Goal: Task Accomplishment & Management: Manage account settings

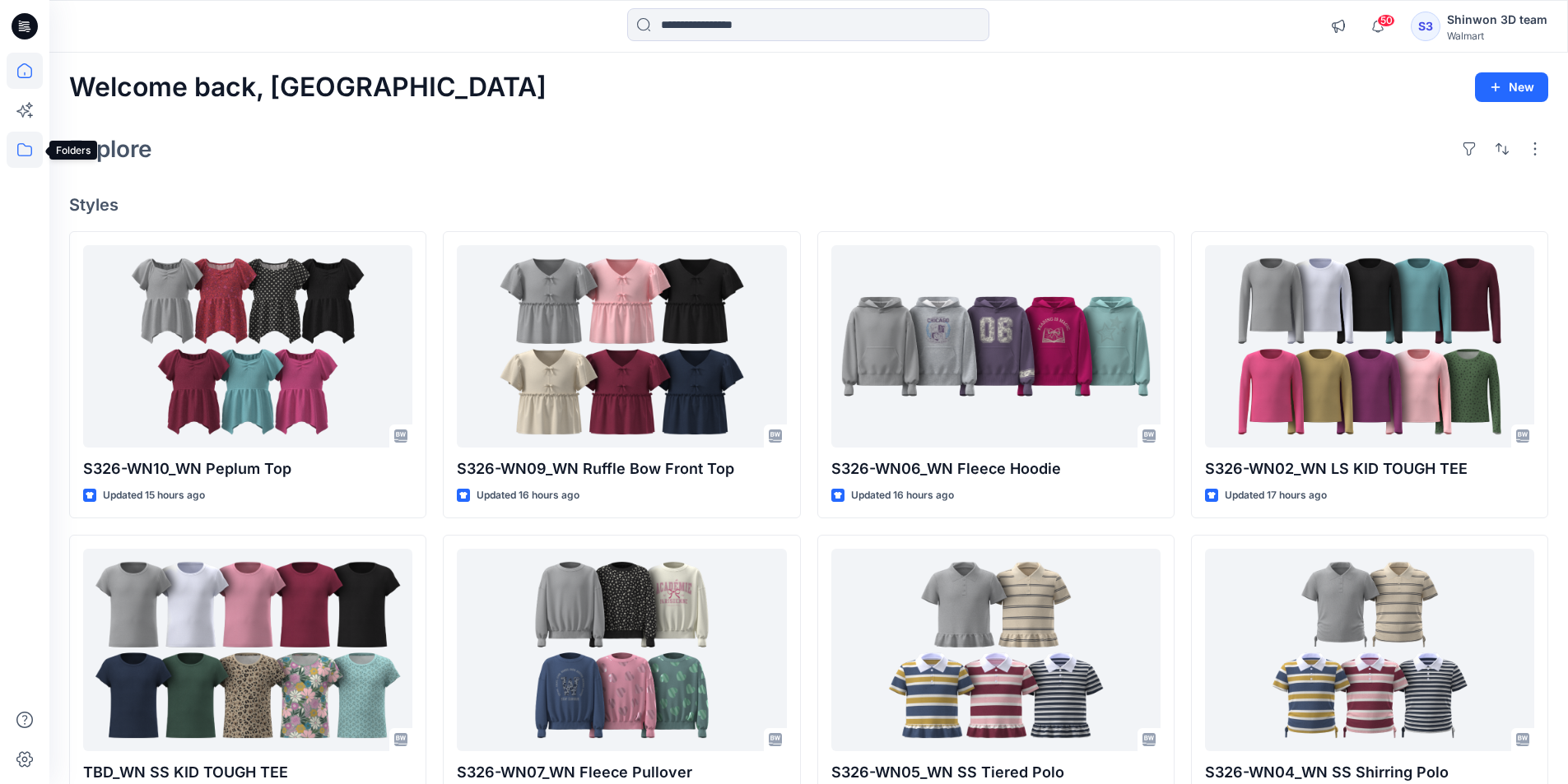
click at [31, 139] on icon at bounding box center [25, 149] width 36 height 36
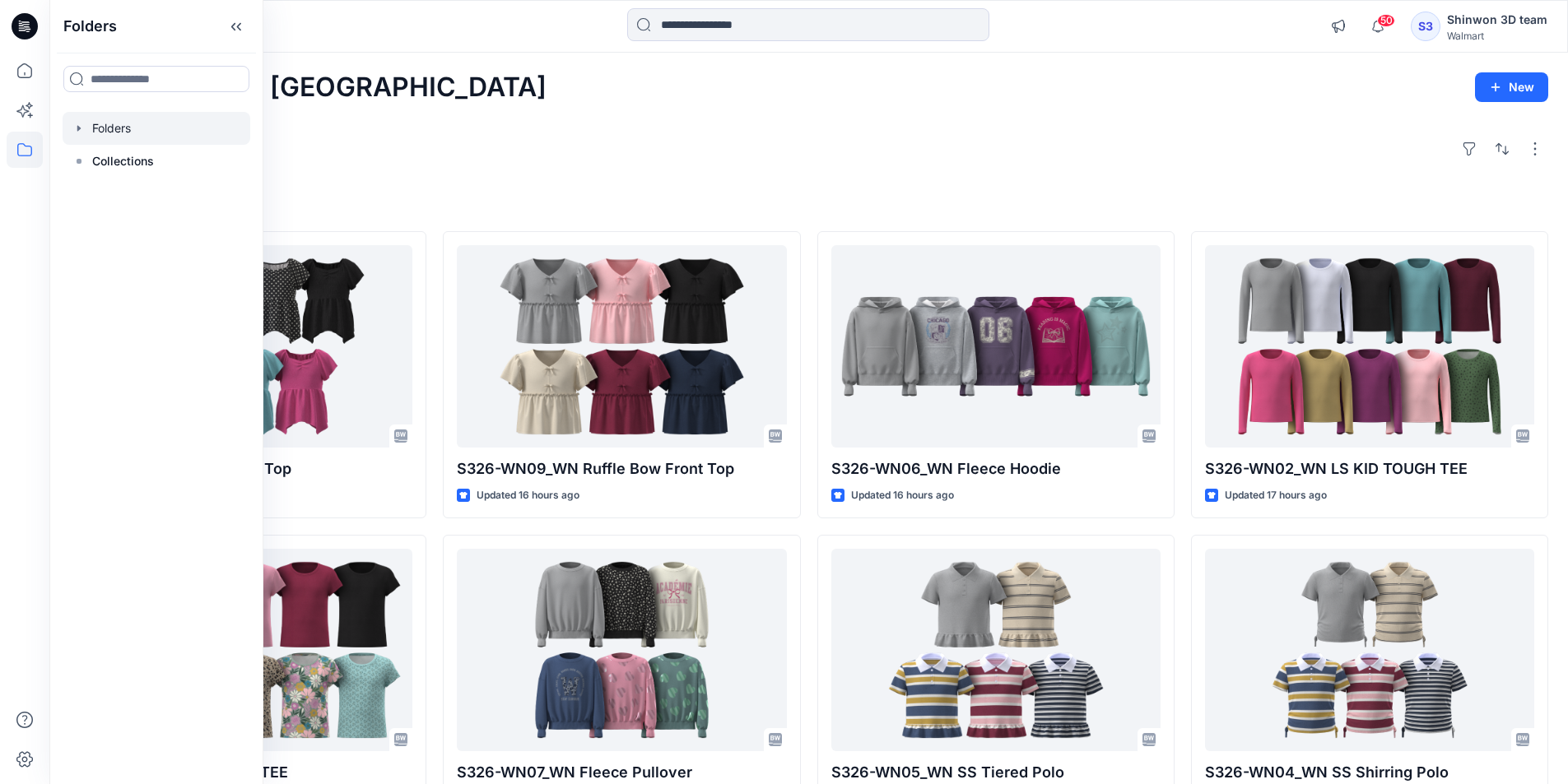
click at [103, 134] on div at bounding box center [156, 128] width 187 height 33
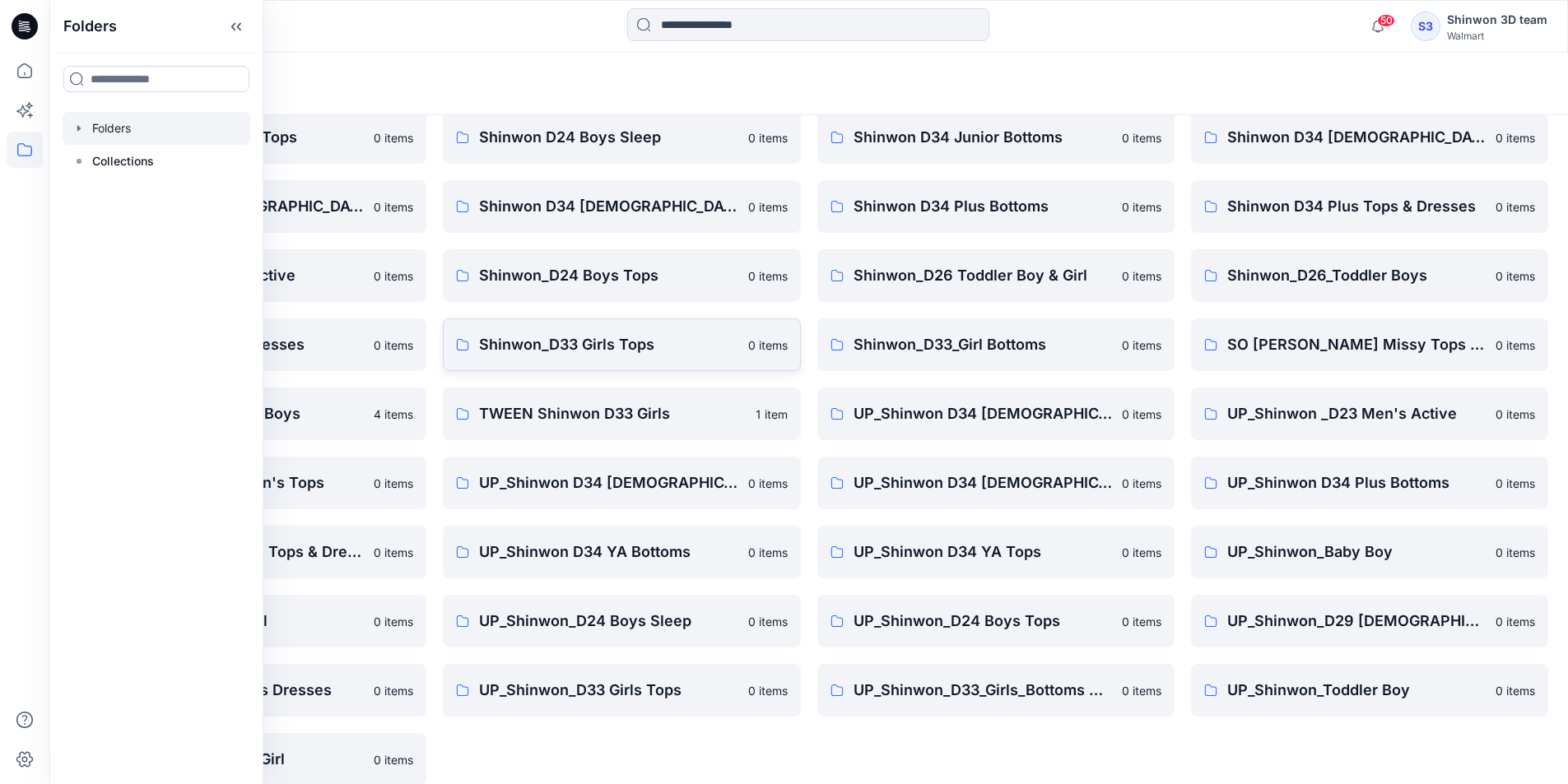
scroll to position [230, 0]
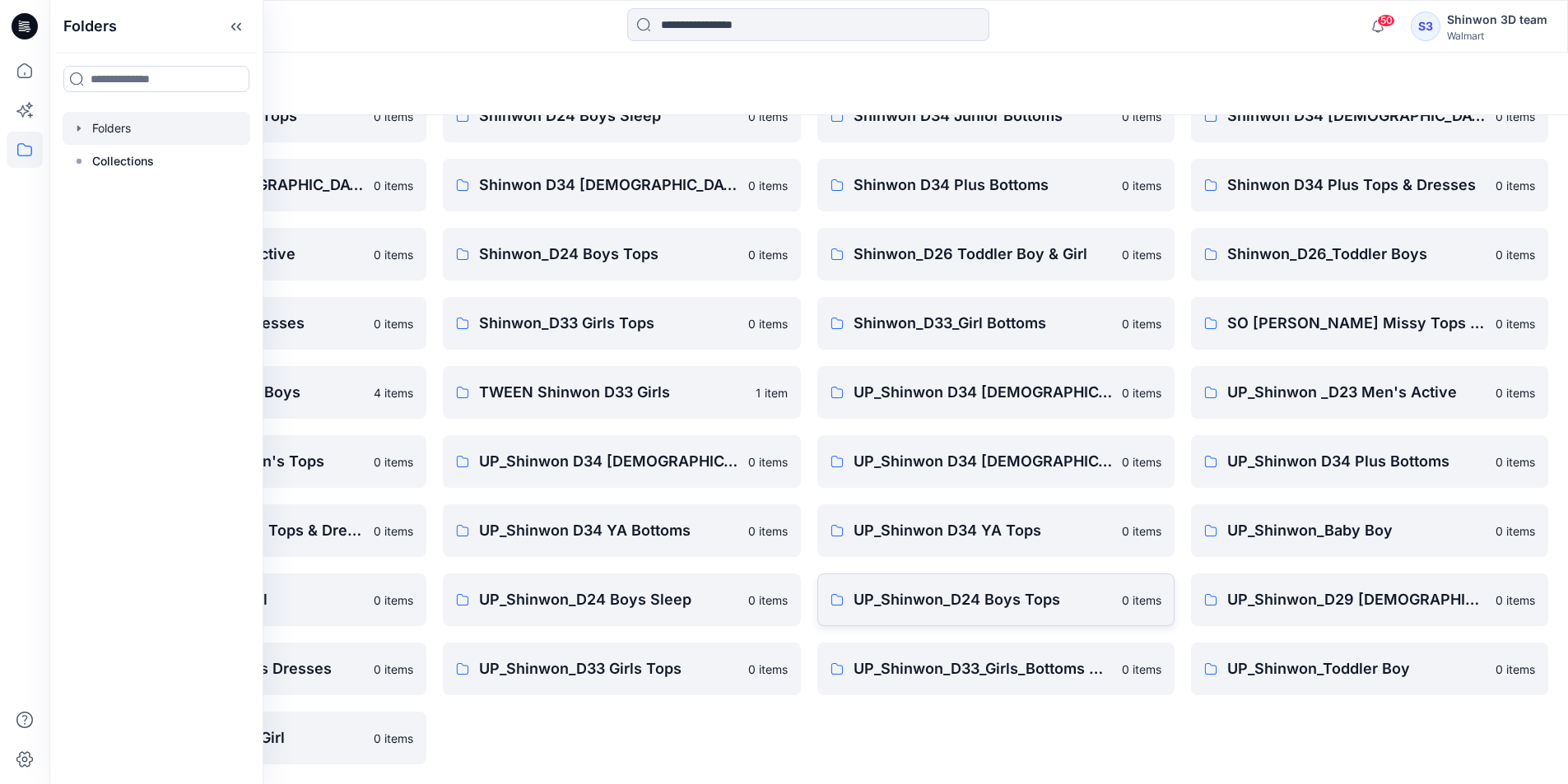
click at [950, 589] on p "UP_Shinwon_D24 Boys Tops" at bounding box center [983, 600] width 259 height 23
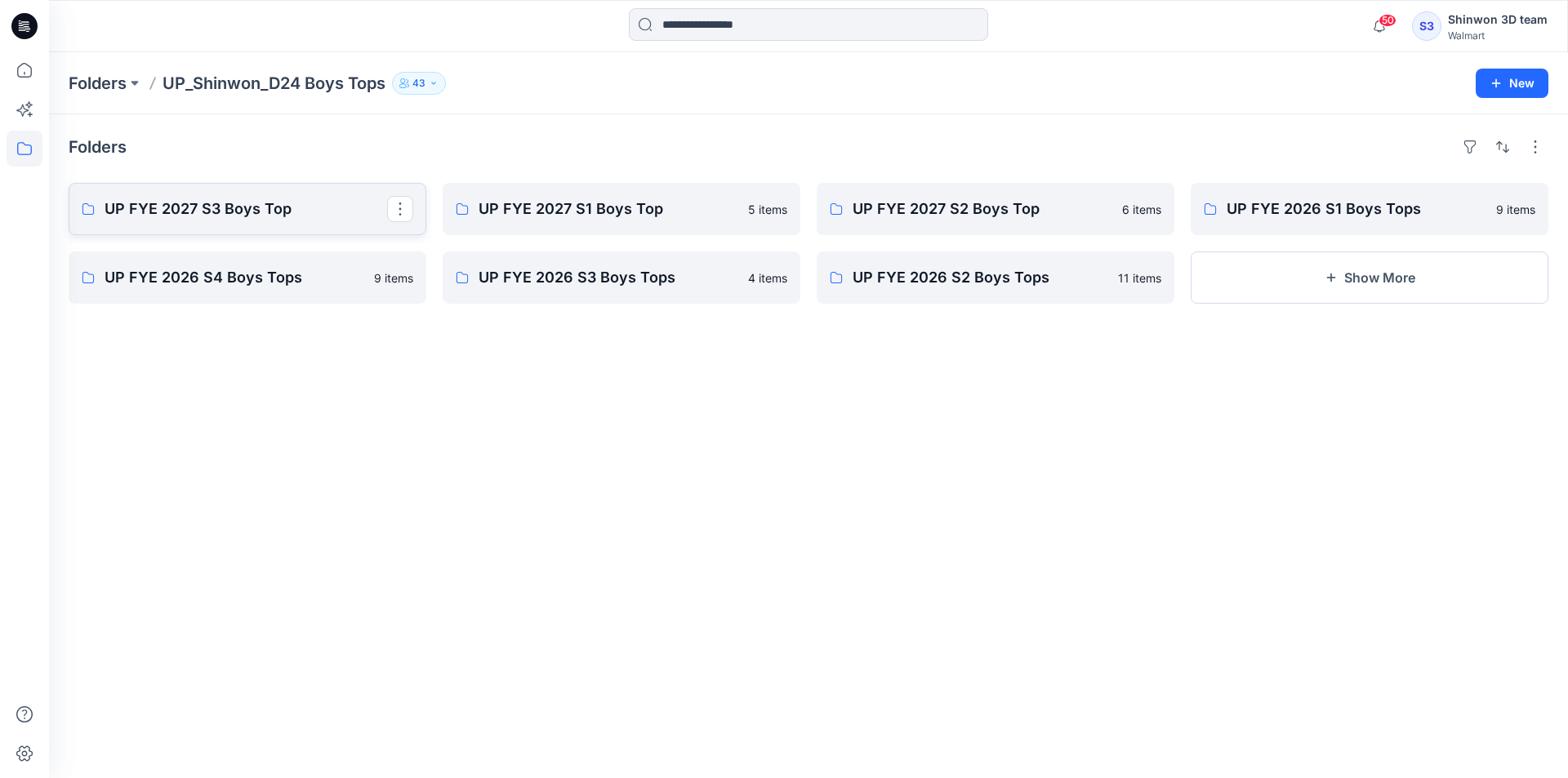
click at [327, 209] on p "UP FYE 2027 S3 Boys Top" at bounding box center [246, 208] width 283 height 23
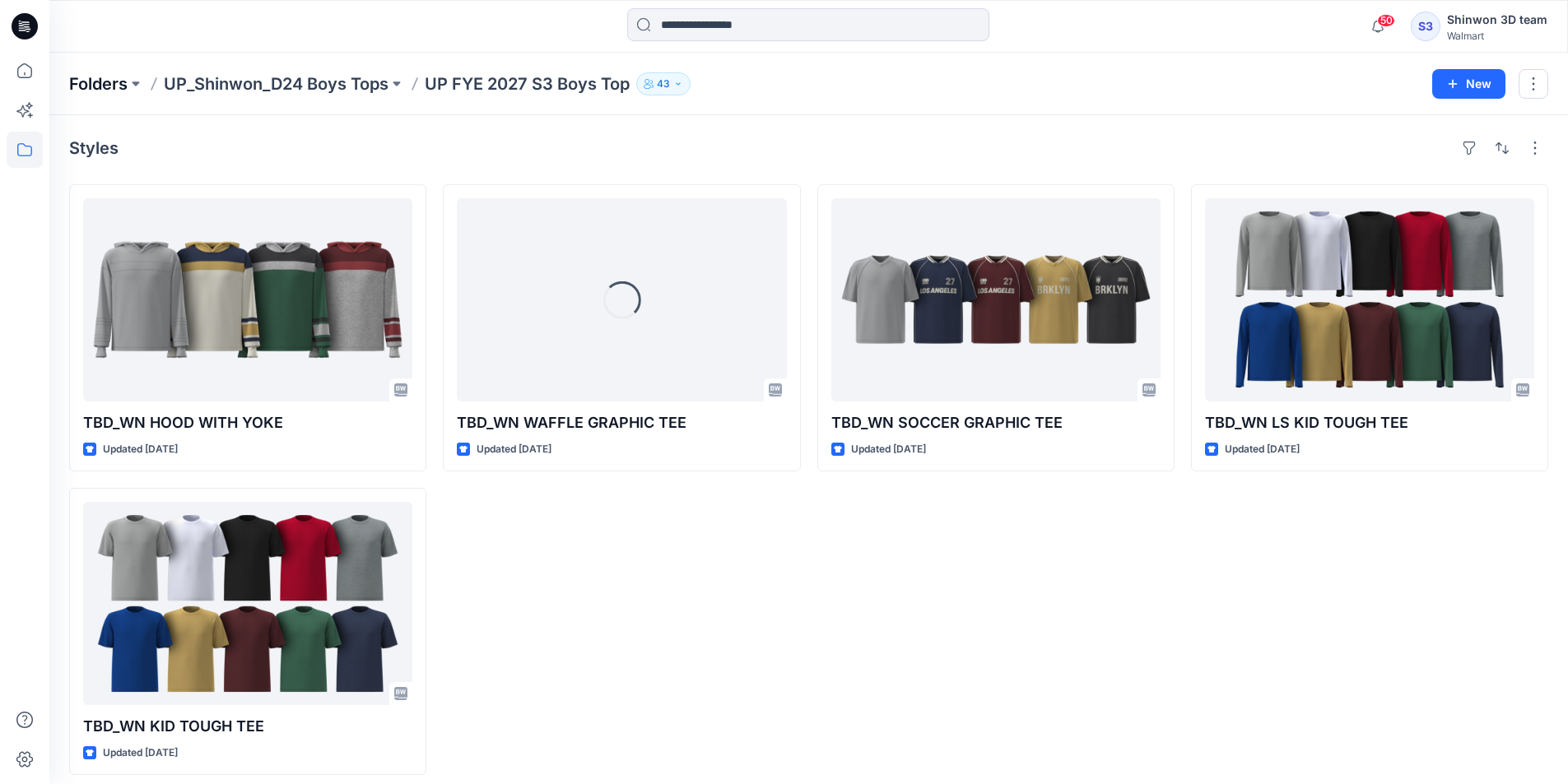
click at [108, 84] on p "Folders" at bounding box center [98, 84] width 58 height 23
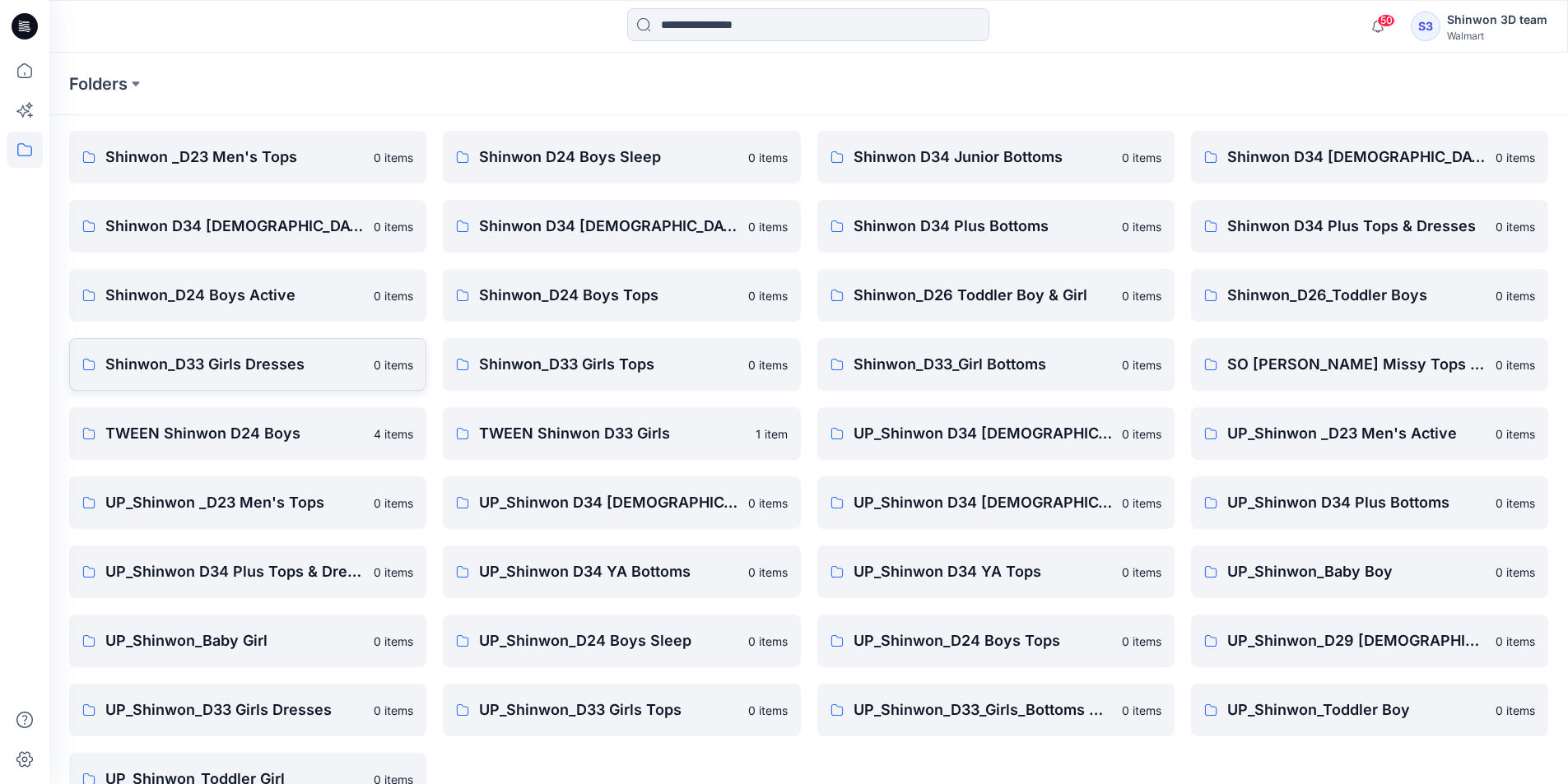
scroll to position [147, 0]
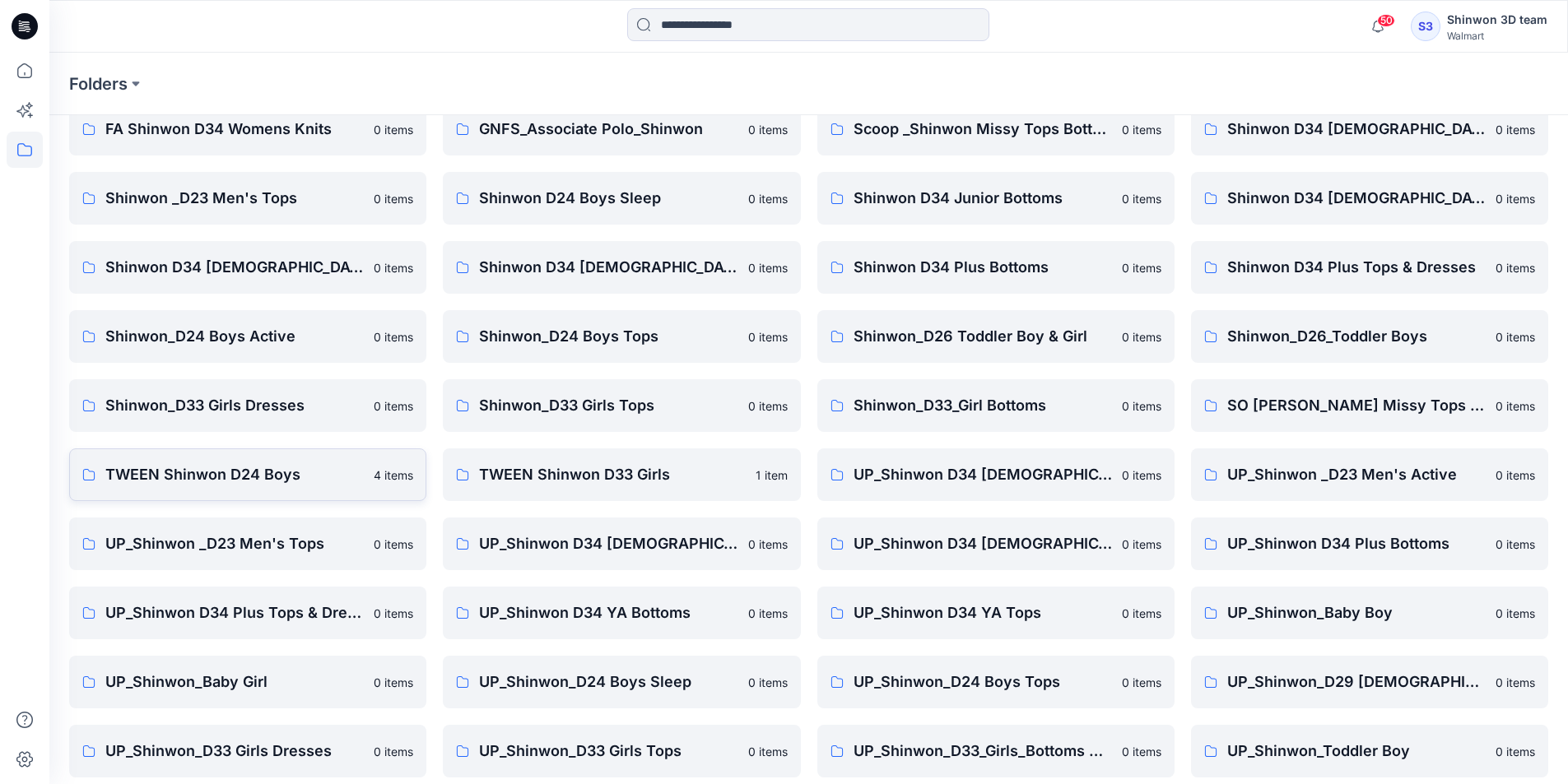
click at [344, 478] on p "TWEEN Shinwon D24 Boys" at bounding box center [235, 474] width 259 height 23
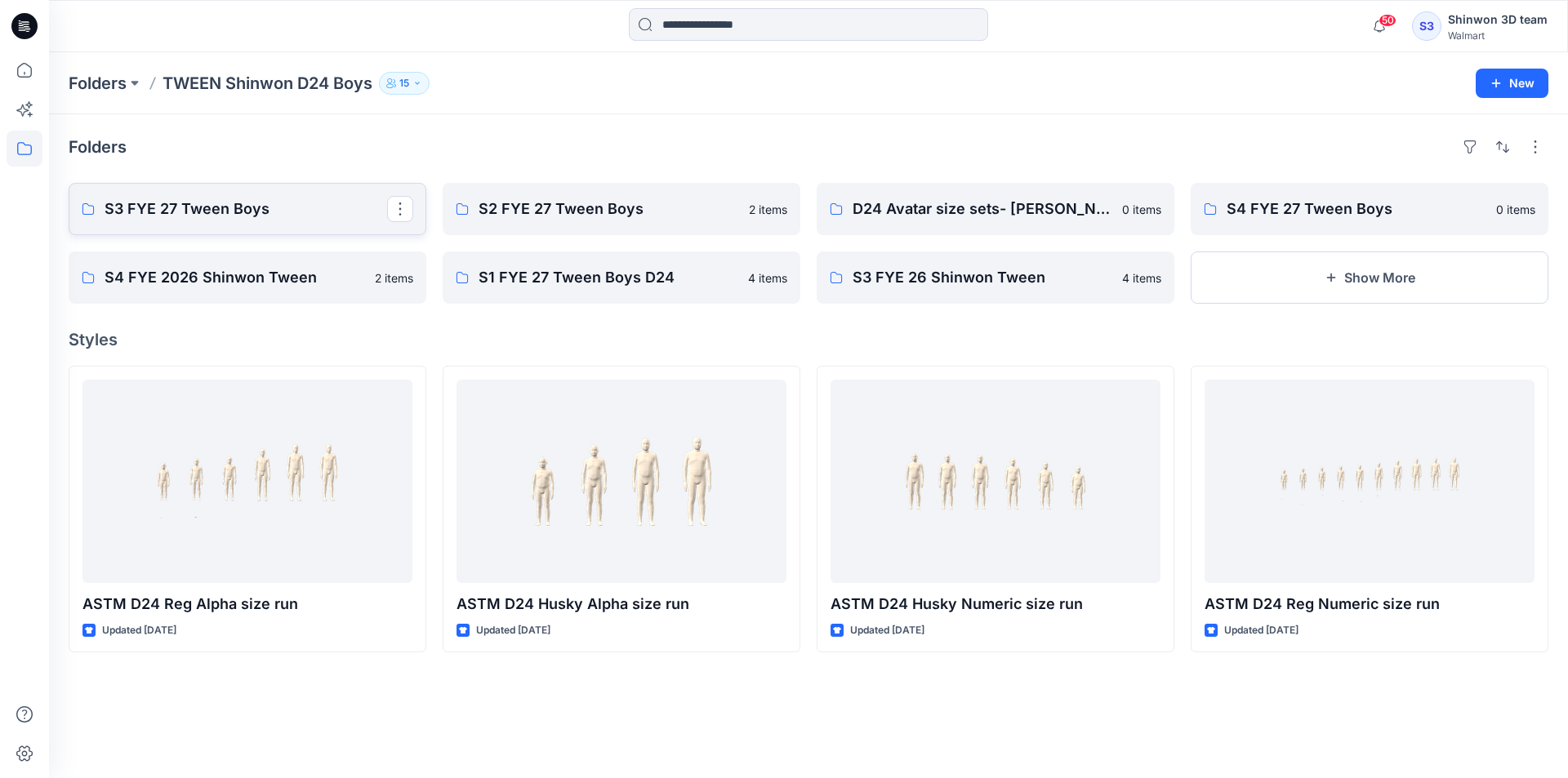
click at [326, 204] on p "S3 FYE 27 Tween Boys" at bounding box center [246, 208] width 283 height 23
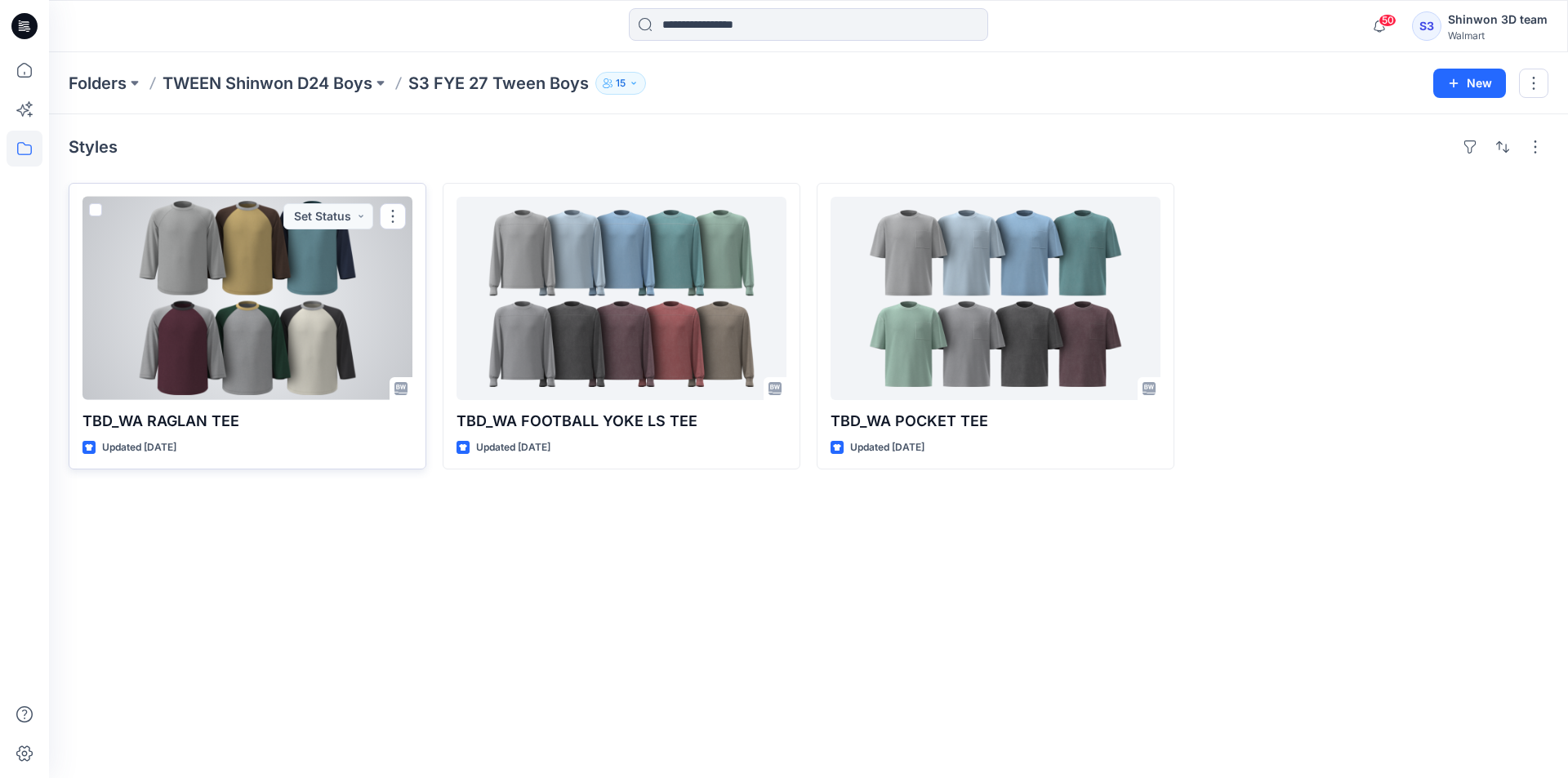
click at [370, 293] on div at bounding box center [247, 299] width 330 height 204
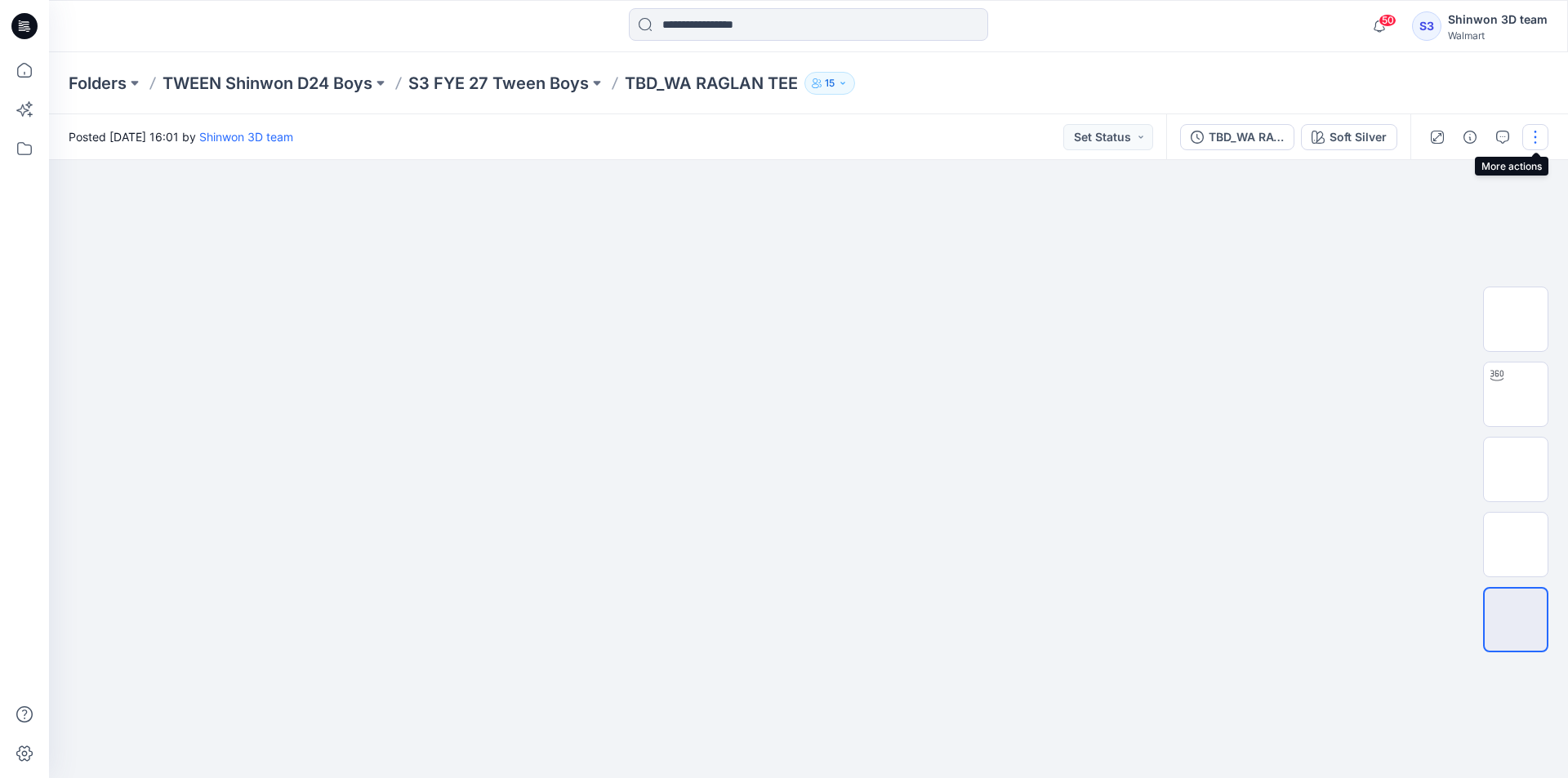
click at [1545, 136] on button "button" at bounding box center [1536, 138] width 26 height 26
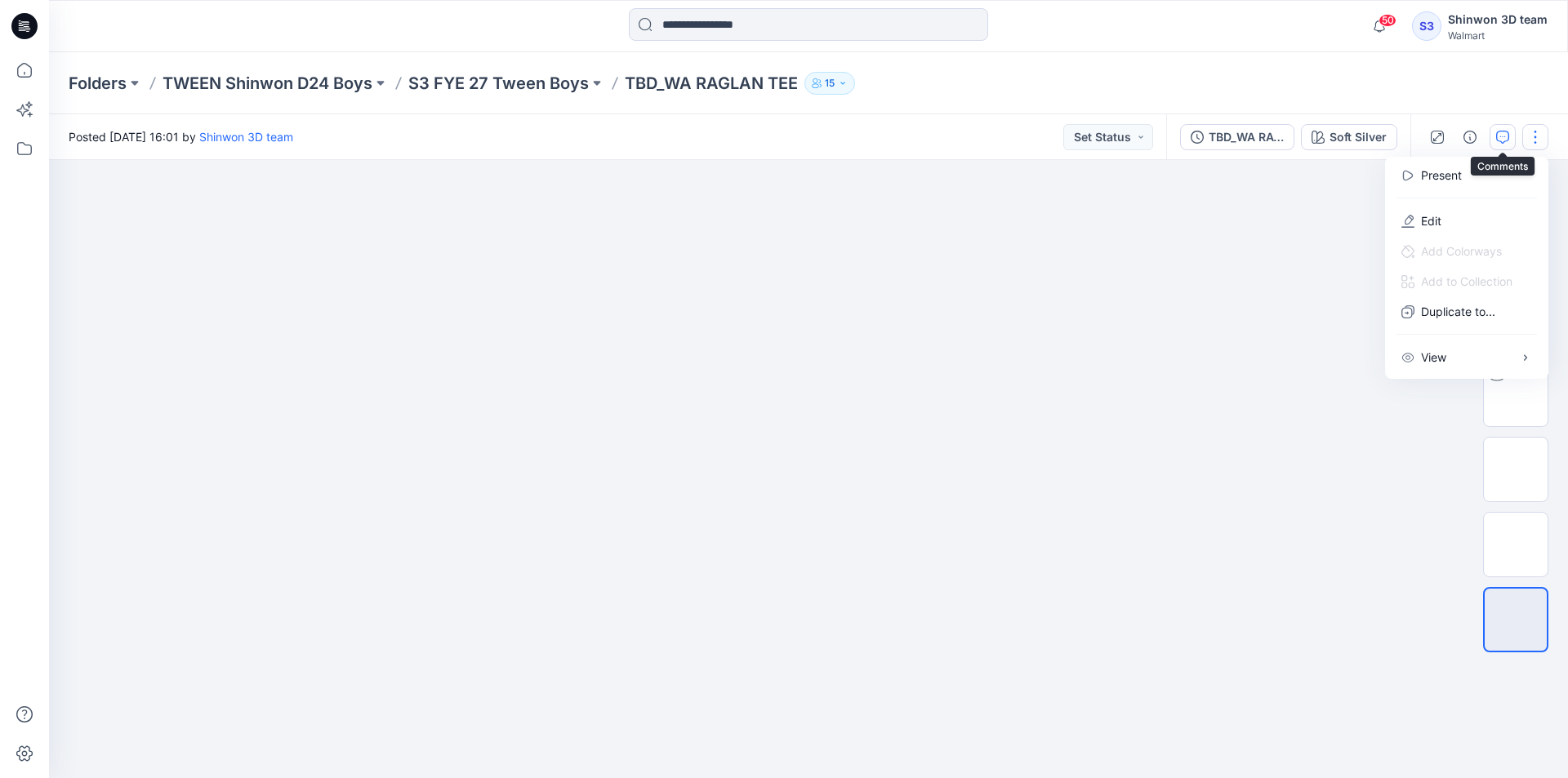
click at [1507, 135] on icon "button" at bounding box center [1503, 137] width 13 height 13
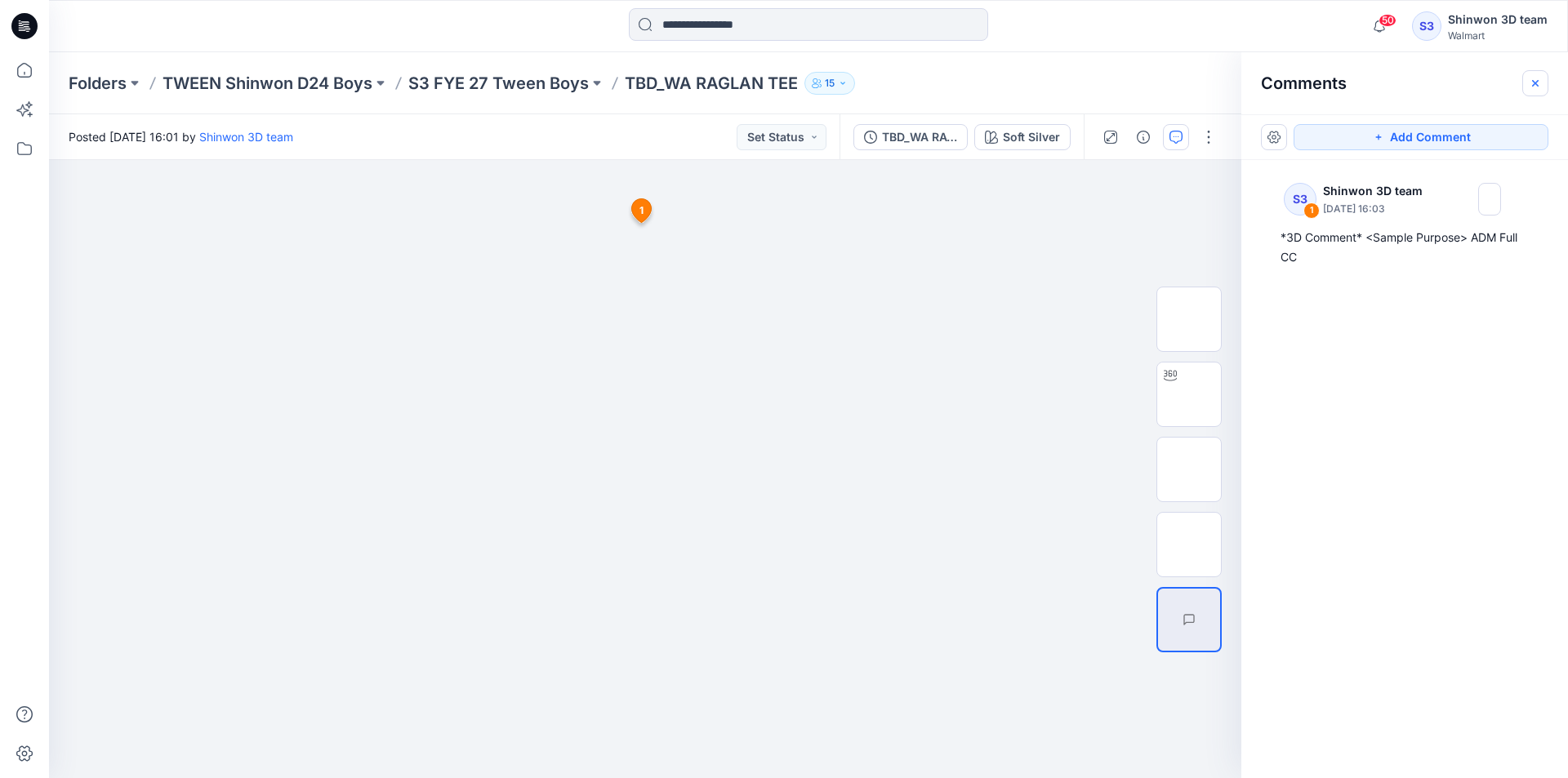
click at [1535, 81] on icon "button" at bounding box center [1535, 83] width 13 height 13
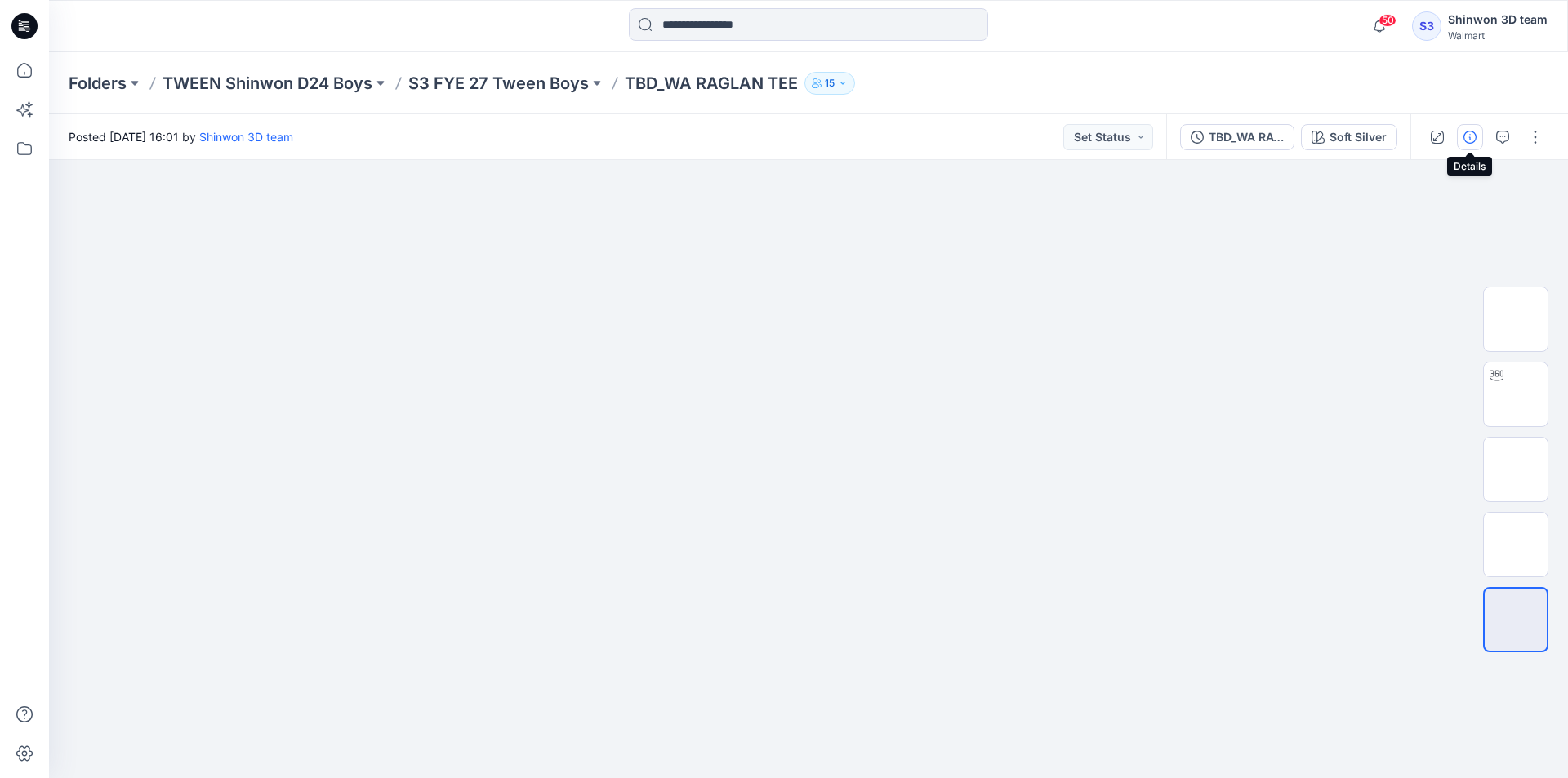
click at [1468, 134] on icon "button" at bounding box center [1470, 137] width 13 height 13
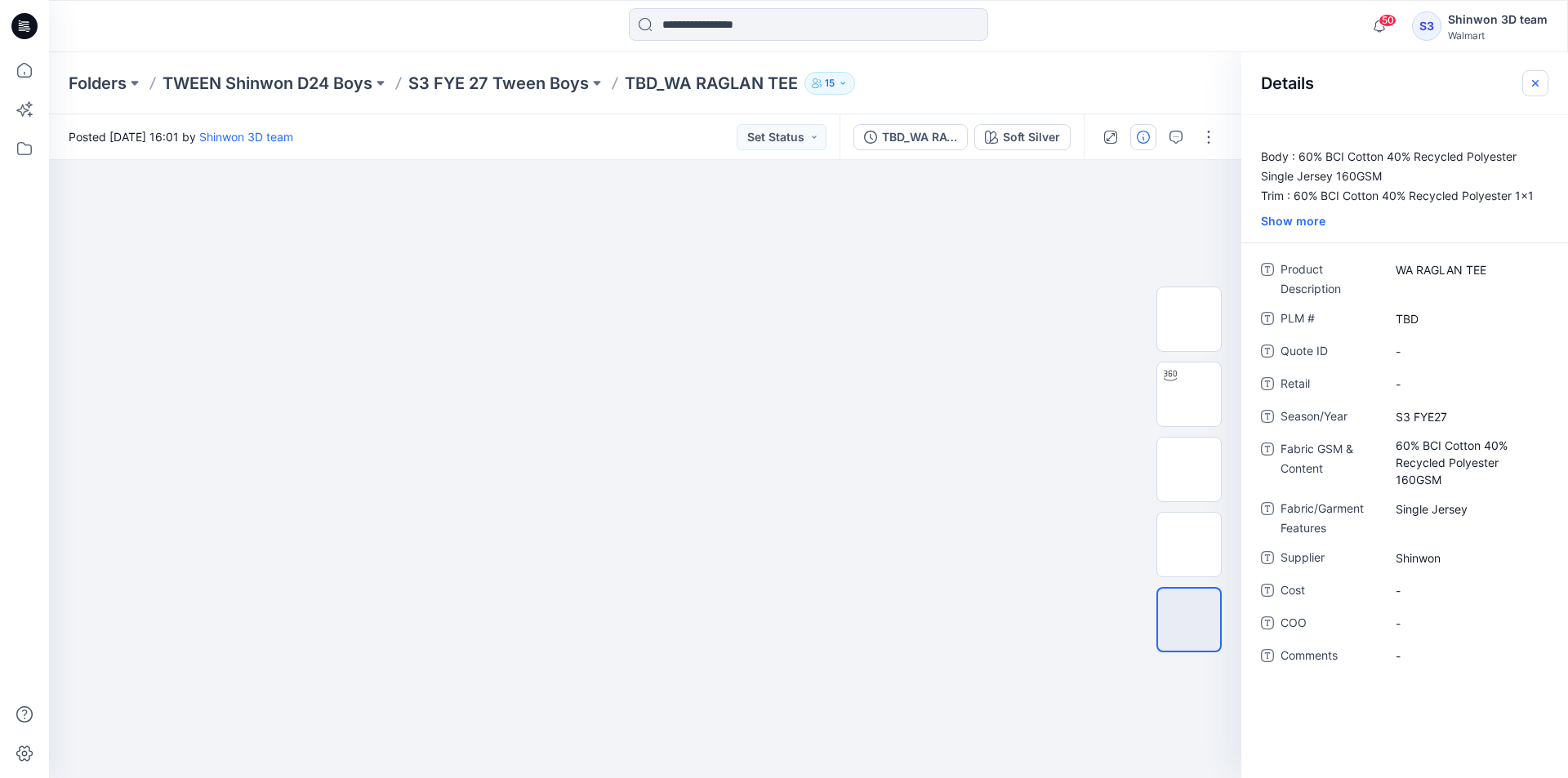
click at [1545, 86] on button "button" at bounding box center [1536, 83] width 26 height 26
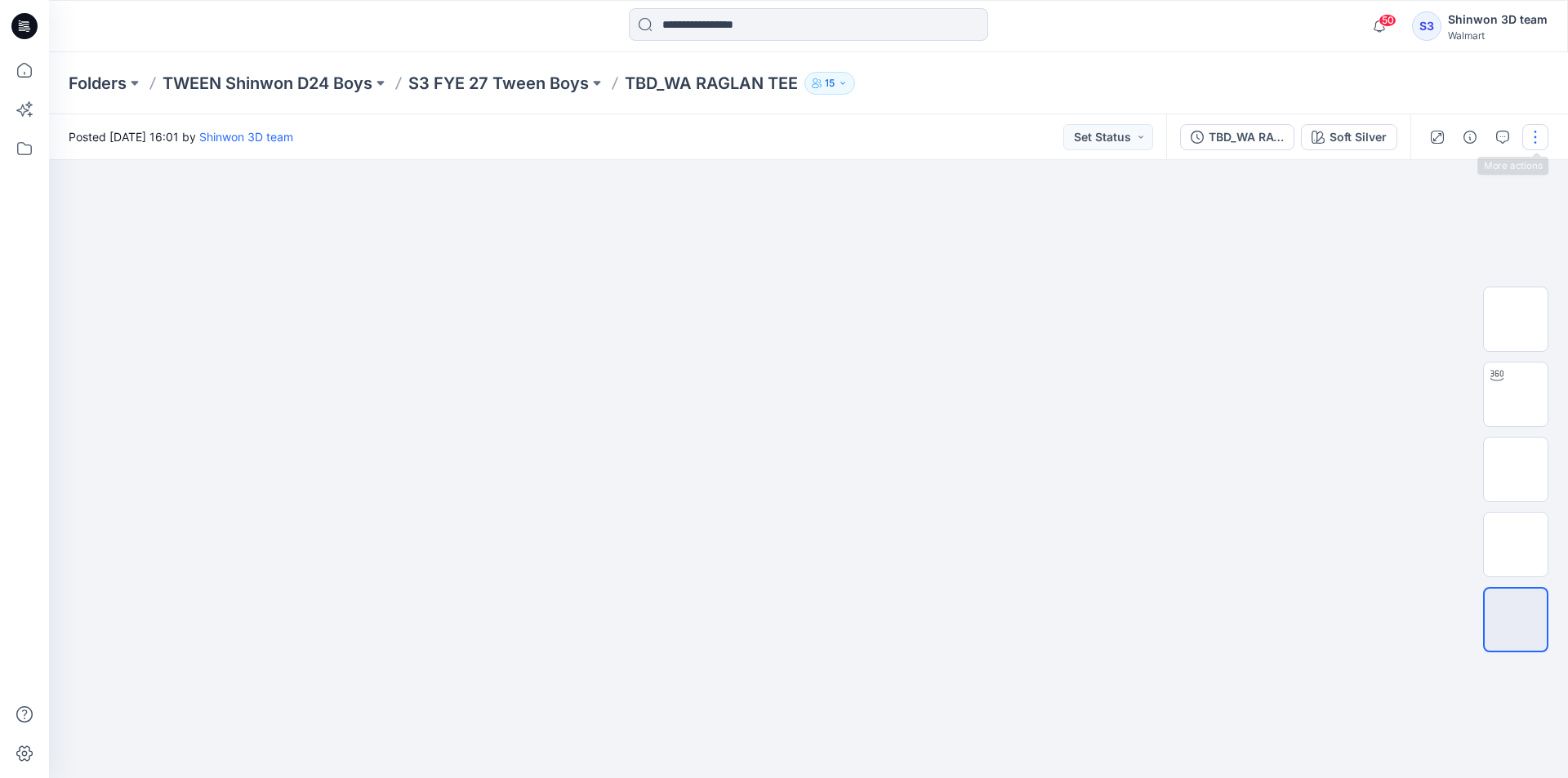
click at [1542, 138] on button "button" at bounding box center [1536, 138] width 26 height 26
click at [1474, 223] on button "Edit" at bounding box center [1466, 221] width 150 height 30
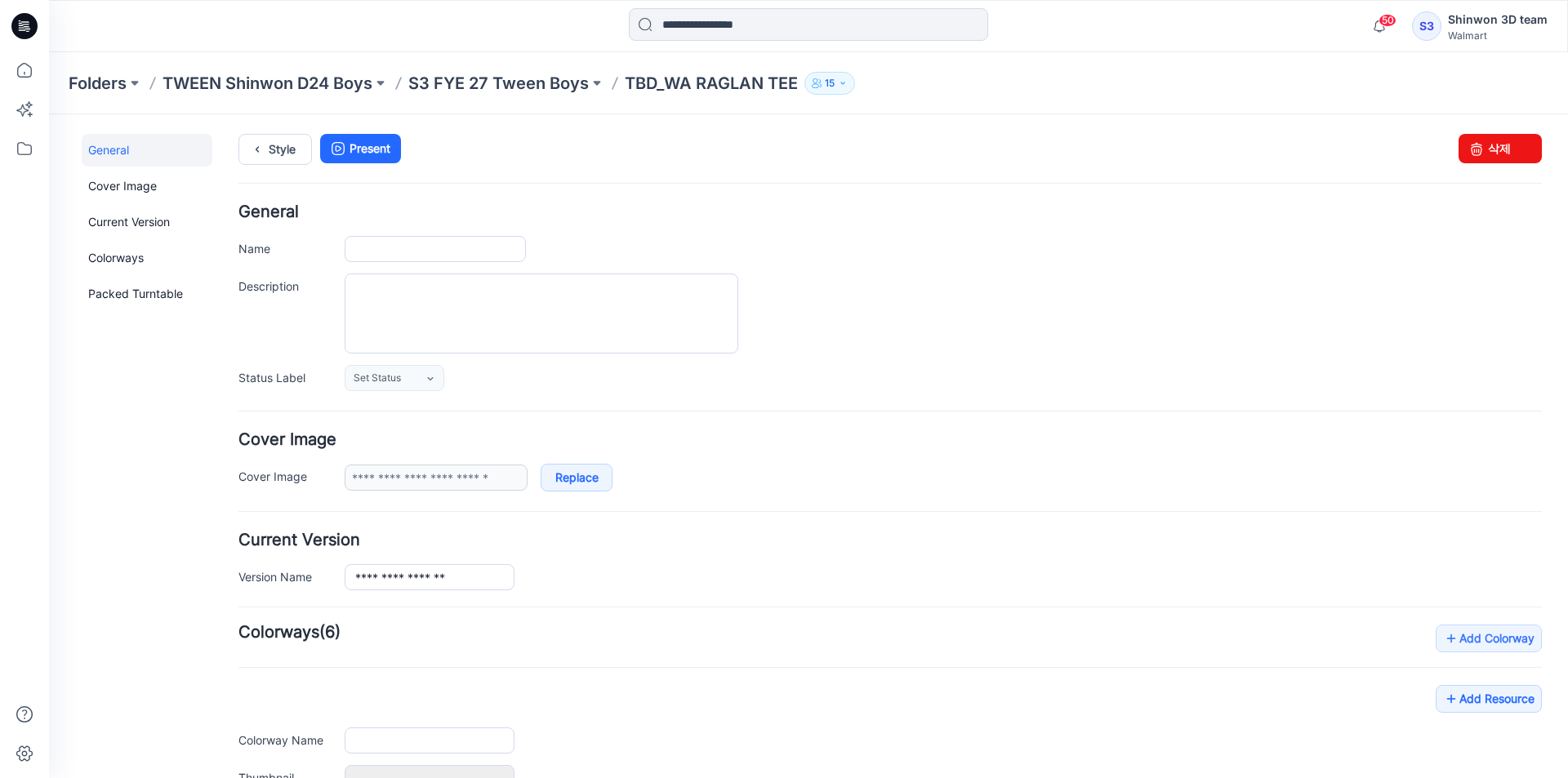
type input "**********"
type textarea "**********"
type input "**********"
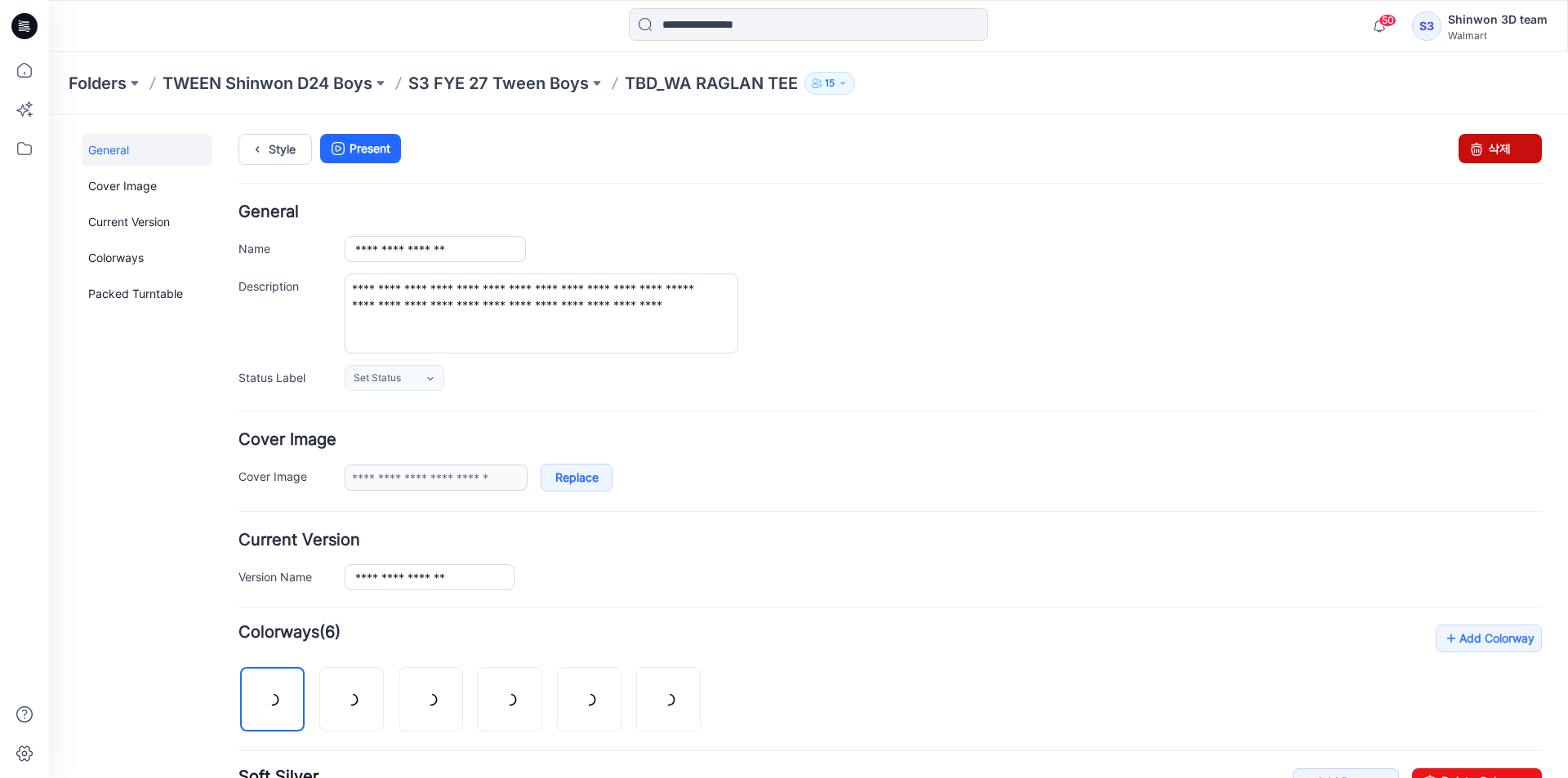
click at [1493, 153] on link "삭제" at bounding box center [1500, 148] width 83 height 29
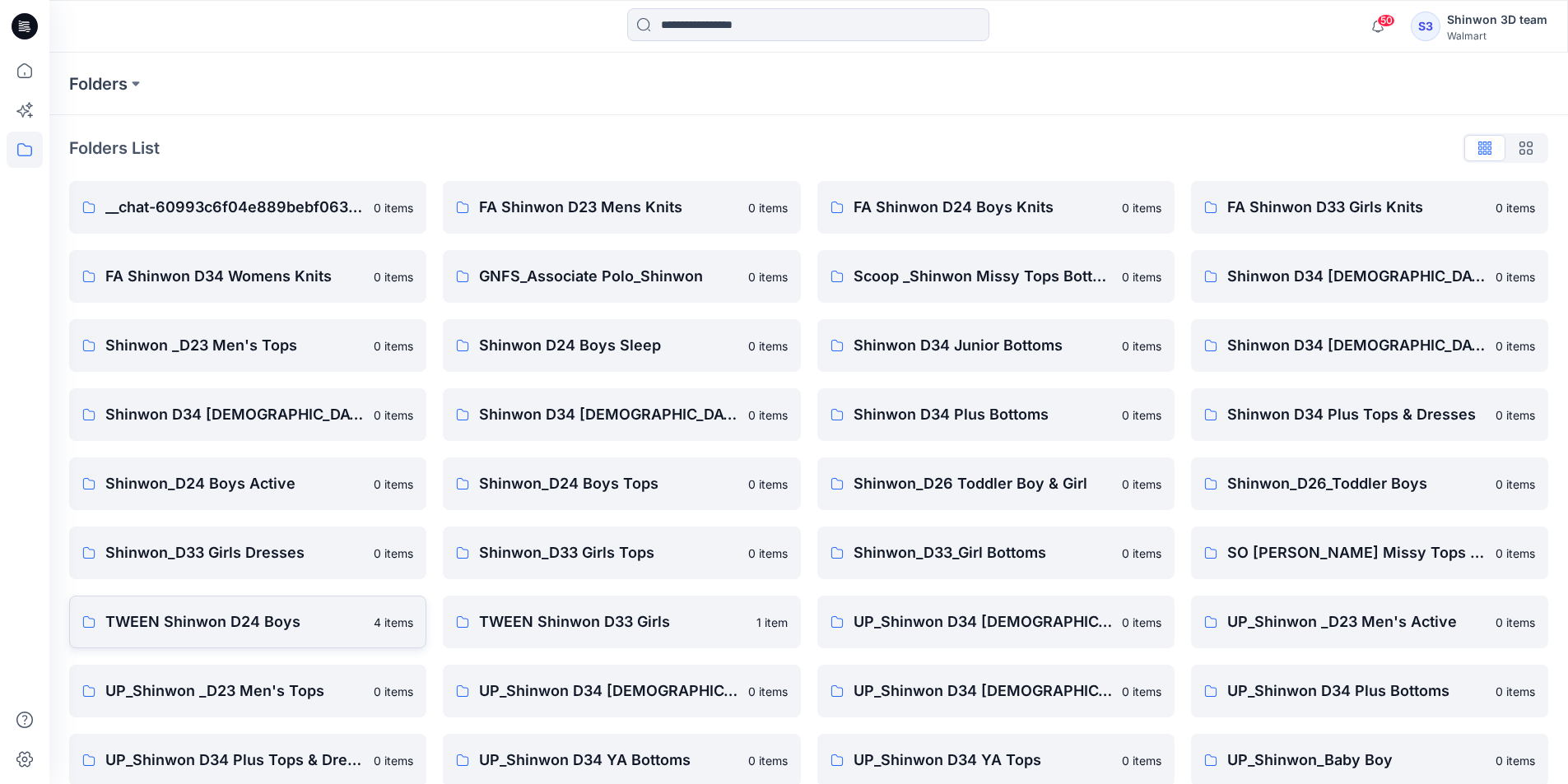
click at [291, 606] on link "TWEEN Shinwon D24 Boys 4 items" at bounding box center [248, 621] width 358 height 52
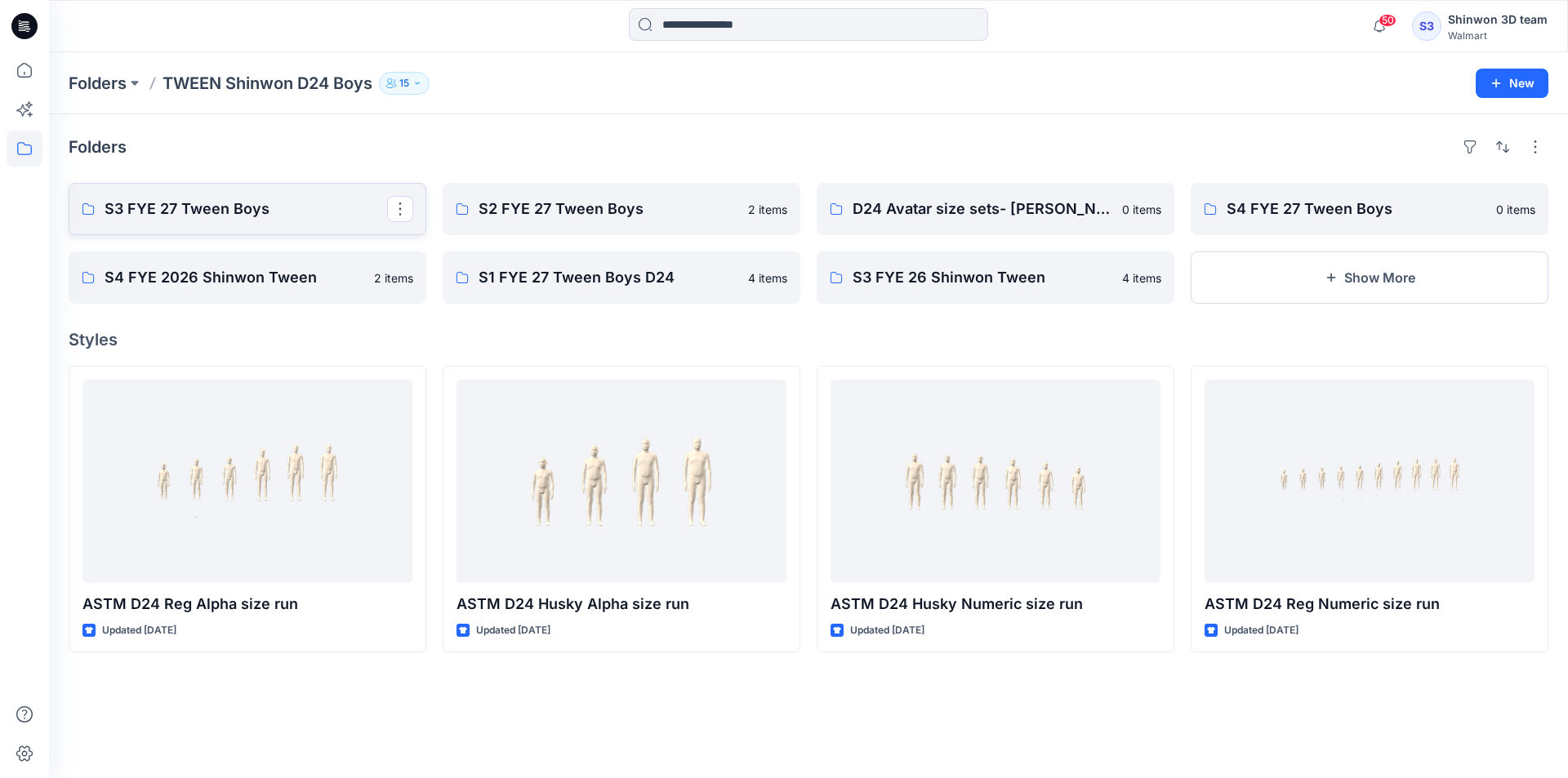
click at [295, 215] on p "S3 FYE 27 Tween Boys" at bounding box center [246, 208] width 283 height 23
